Goal: Task Accomplishment & Management: Manage account settings

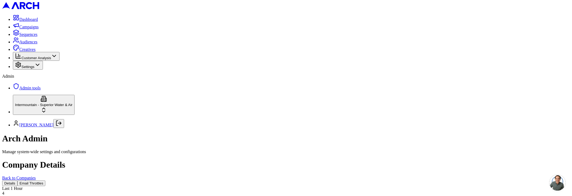
scroll to position [171, 0]
click at [46, 181] on button "Email Throttles" at bounding box center [31, 184] width 28 height 6
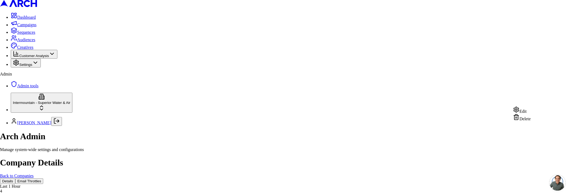
click at [528, 114] on div "Edit" at bounding box center [522, 110] width 18 height 8
type input "50"
type input "500"
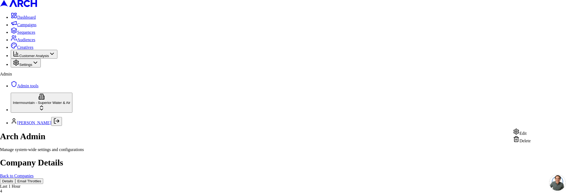
click at [522, 136] on div "Edit" at bounding box center [522, 132] width 18 height 8
type input "50"
type input "200"
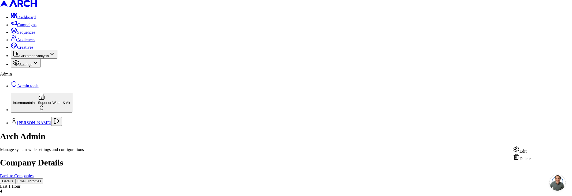
click at [531, 152] on div "Edit" at bounding box center [522, 150] width 18 height 8
type input "20"
type input "200"
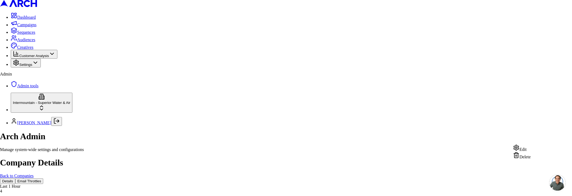
click at [531, 151] on div "Edit" at bounding box center [522, 149] width 18 height 8
type input "20"
type input "100"
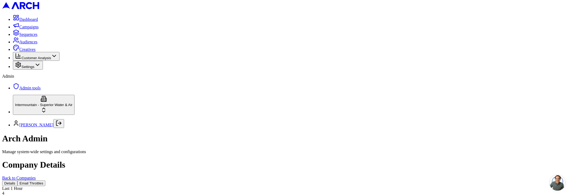
scroll to position [313, 0]
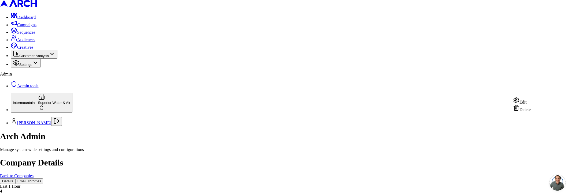
click at [530, 99] on div "Edit" at bounding box center [522, 101] width 18 height 8
type input "20"
type input "100"
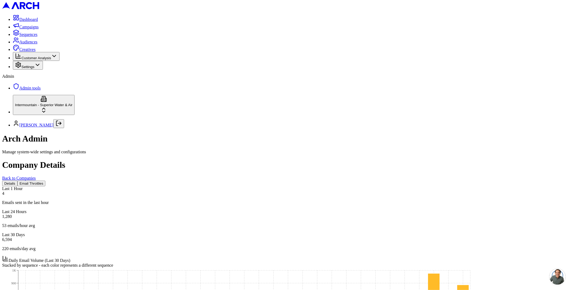
scroll to position [221, 0]
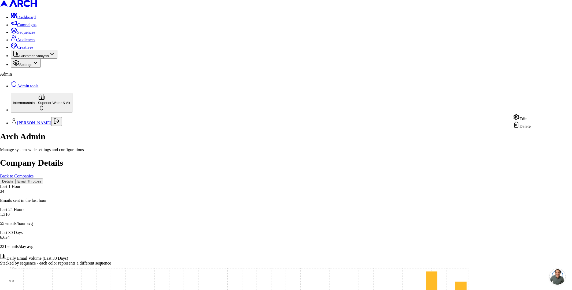
click at [521, 119] on div "Edit" at bounding box center [522, 118] width 18 height 8
type input "100"
type input "600"
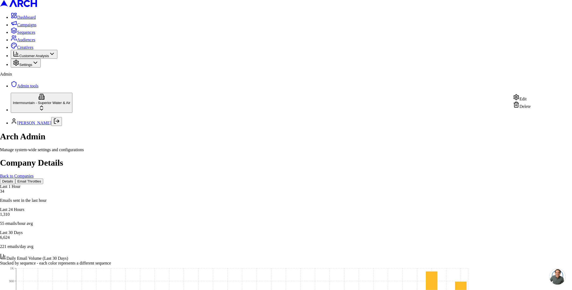
click at [531, 99] on div "Edit" at bounding box center [522, 98] width 18 height 8
drag, startPoint x: 294, startPoint y: 142, endPoint x: 289, endPoint y: 141, distance: 4.7
type input "2000"
drag, startPoint x: 231, startPoint y: 143, endPoint x: 233, endPoint y: 141, distance: 3.2
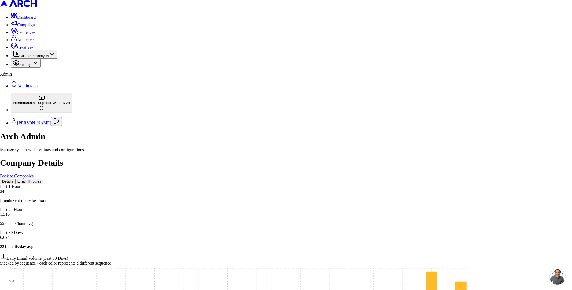
type input "500"
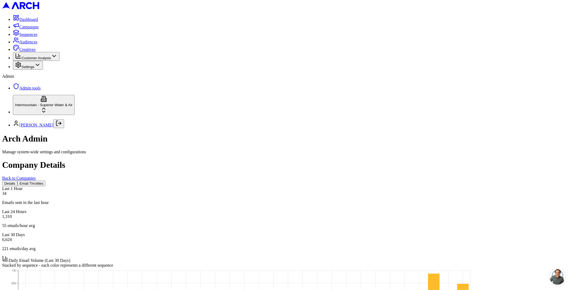
click at [252, 150] on div "Manage system-wide settings and configurations" at bounding box center [286, 152] width 568 height 5
drag, startPoint x: 294, startPoint y: 97, endPoint x: 295, endPoint y: 92, distance: 4.7
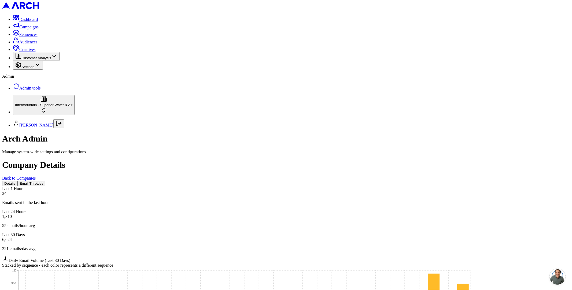
click at [294, 196] on div "Daily Email Volume (Last 30 Days) Stacked by sequence - each color represents a…" at bounding box center [286, 262] width 568 height 12
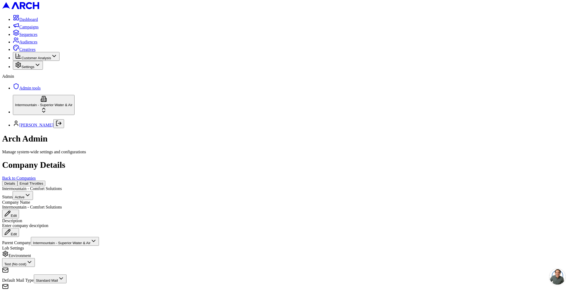
click at [36, 176] on link "Back to Companies" at bounding box center [19, 178] width 34 height 5
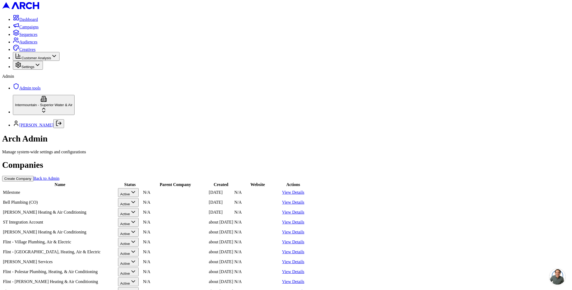
scroll to position [481, 0]
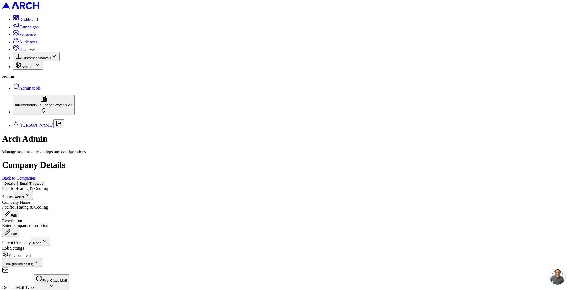
scroll to position [9, 0]
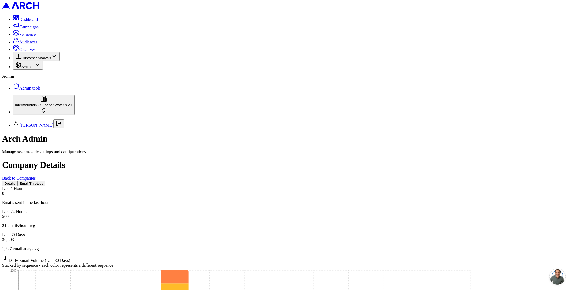
click at [253, 214] on div "500" at bounding box center [286, 216] width 568 height 5
click at [304, 214] on div "500" at bounding box center [286, 216] width 568 height 5
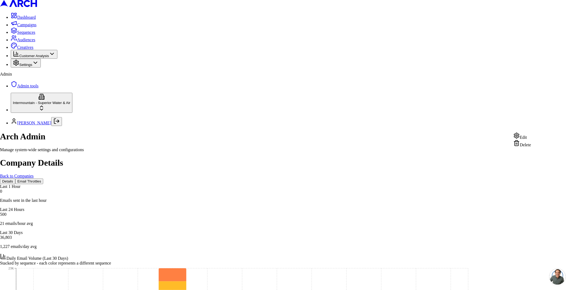
click at [531, 137] on div "Edit" at bounding box center [522, 136] width 18 height 8
type input "1000"
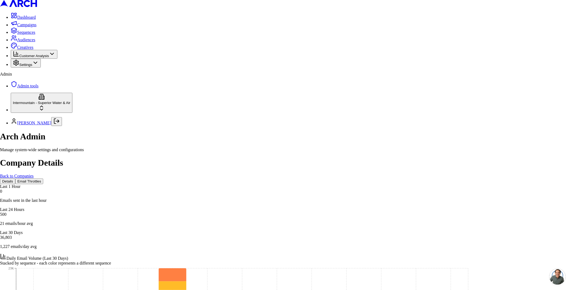
type input "200"
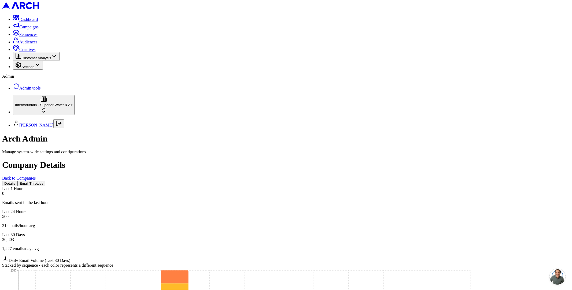
scroll to position [24, 0]
drag, startPoint x: 92, startPoint y: 89, endPoint x: 129, endPoint y: 90, distance: 36.8
click at [129, 256] on div "Daily Email Volume (Last 30 Days)" at bounding box center [286, 260] width 568 height 8
copy div "Daily Email Volume"
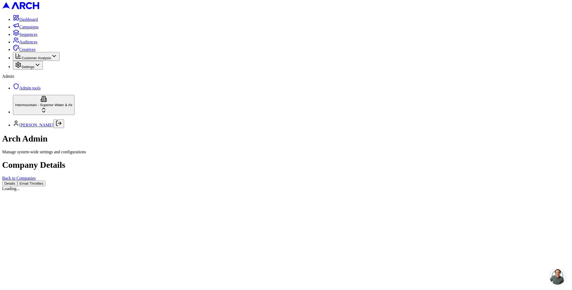
click at [46, 181] on button "Email Throttles" at bounding box center [31, 184] width 28 height 6
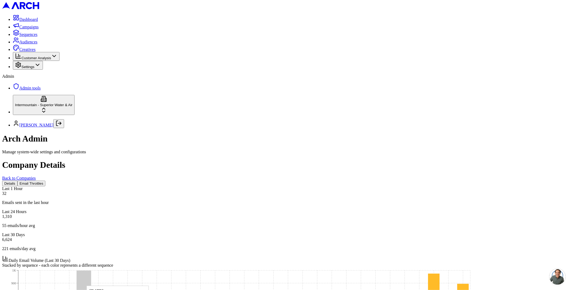
scroll to position [172, 0]
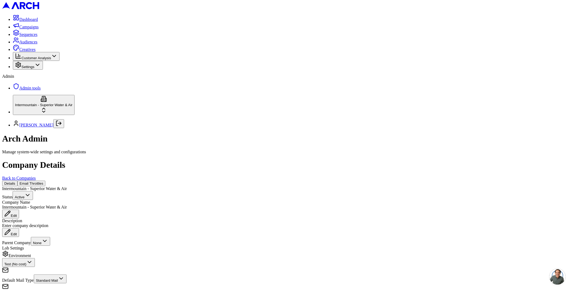
click at [46, 181] on button "Email Throttles" at bounding box center [31, 184] width 28 height 6
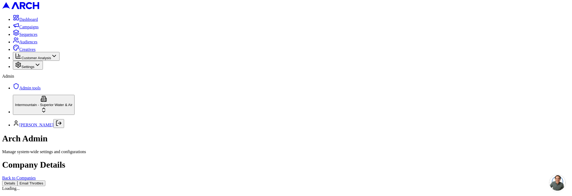
click at [345, 160] on div "Company Details Back to Companies" at bounding box center [286, 170] width 568 height 20
click at [46, 181] on button "Email Throttles" at bounding box center [31, 184] width 28 height 6
click at [257, 181] on div "Details Email Throttles Loading..." at bounding box center [286, 186] width 568 height 10
click at [46, 181] on button "Email Throttles" at bounding box center [31, 184] width 28 height 6
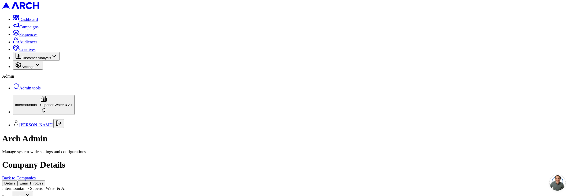
click at [46, 181] on button "Email Throttles" at bounding box center [31, 184] width 28 height 6
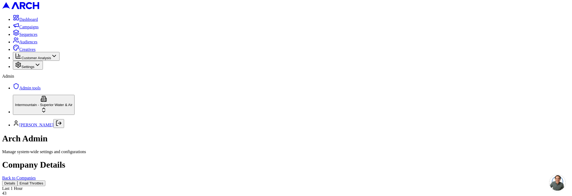
click at [46, 181] on button "Email Throttles" at bounding box center [31, 184] width 28 height 6
